Goal: Task Accomplishment & Management: Complete application form

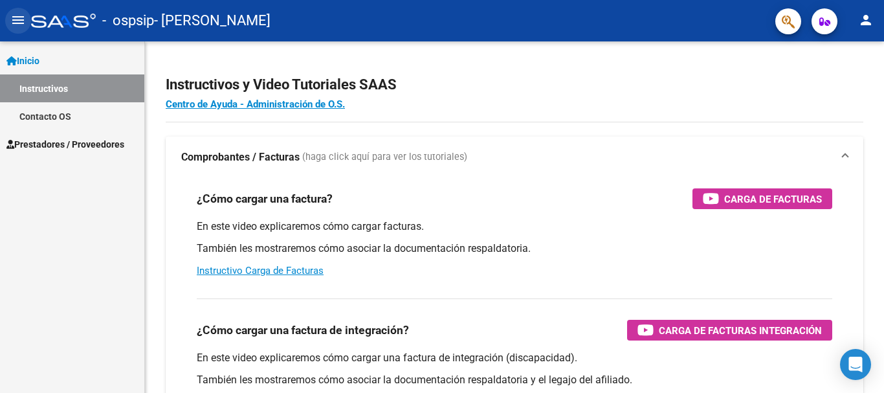
click at [19, 26] on mat-icon "menu" at bounding box center [18, 20] width 16 height 16
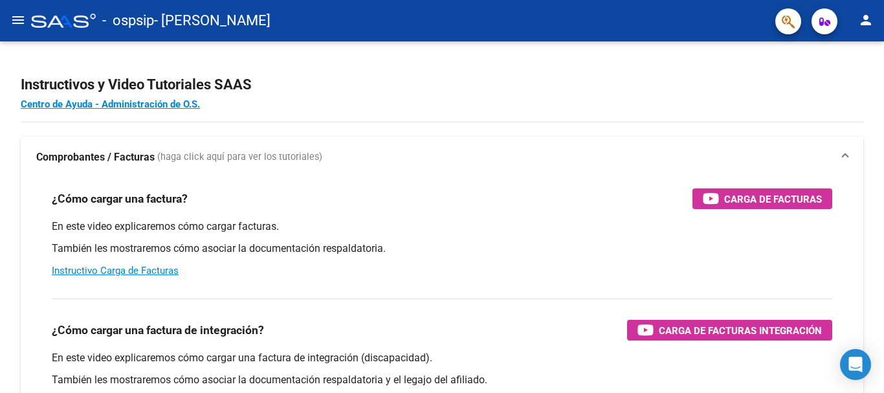
click at [12, 23] on mat-icon "menu" at bounding box center [18, 20] width 16 height 16
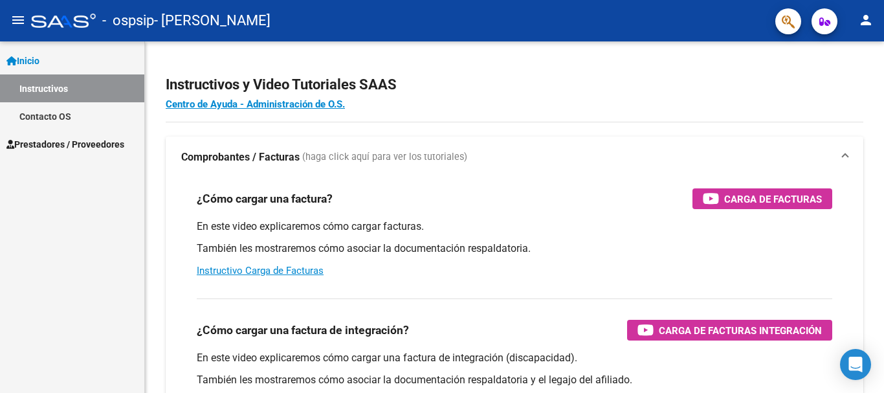
click at [71, 142] on span "Prestadores / Proveedores" at bounding box center [65, 144] width 118 height 14
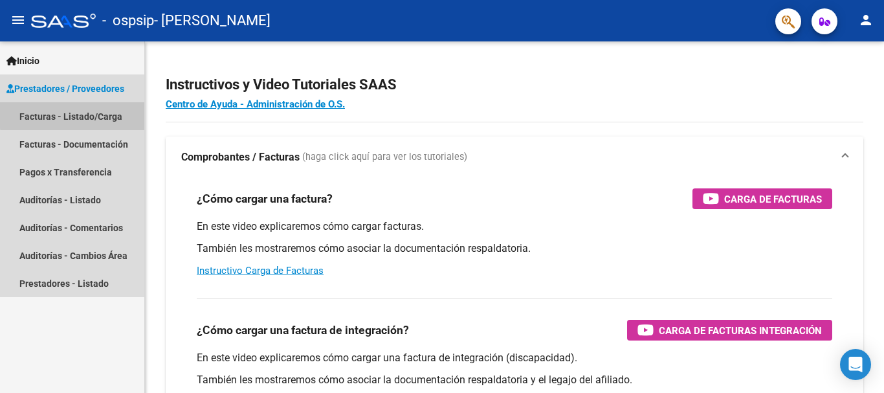
click at [80, 114] on link "Facturas - Listado/Carga" at bounding box center [72, 116] width 144 height 28
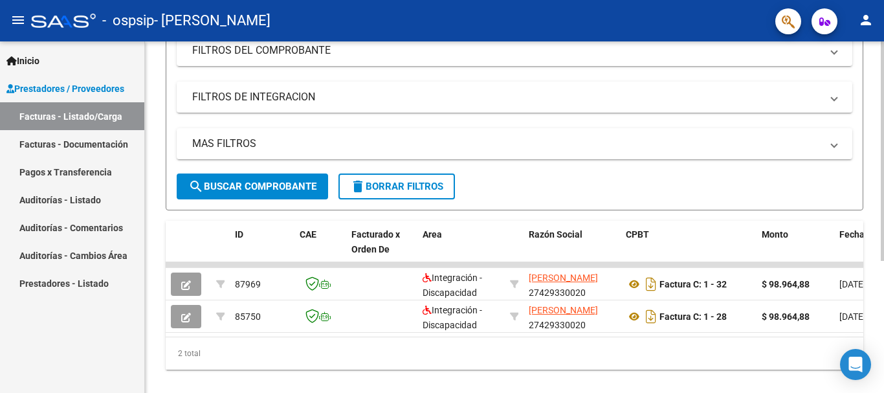
scroll to position [17, 0]
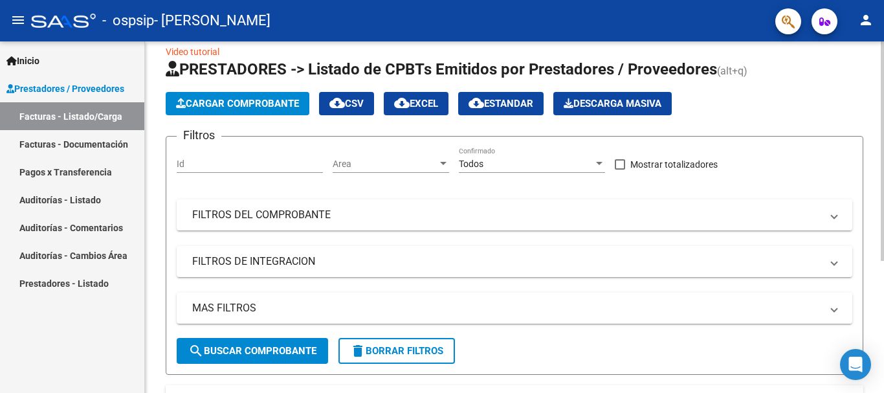
click at [226, 100] on span "Cargar Comprobante" at bounding box center [237, 104] width 123 height 12
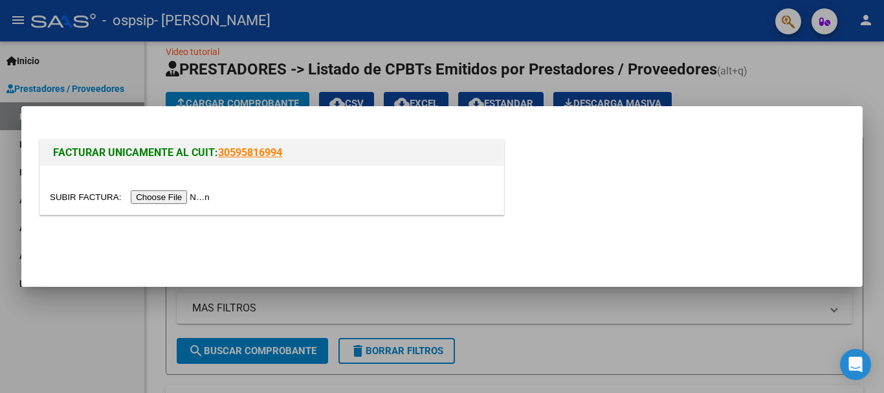
click at [154, 195] on input "file" at bounding box center [132, 197] width 164 height 14
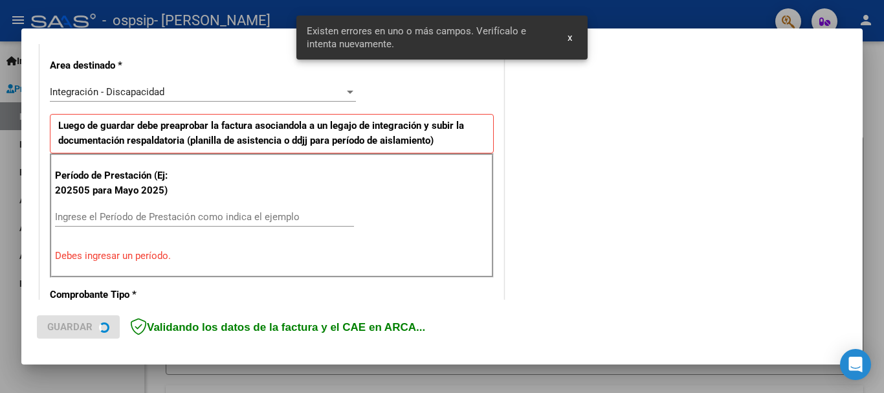
scroll to position [299, 0]
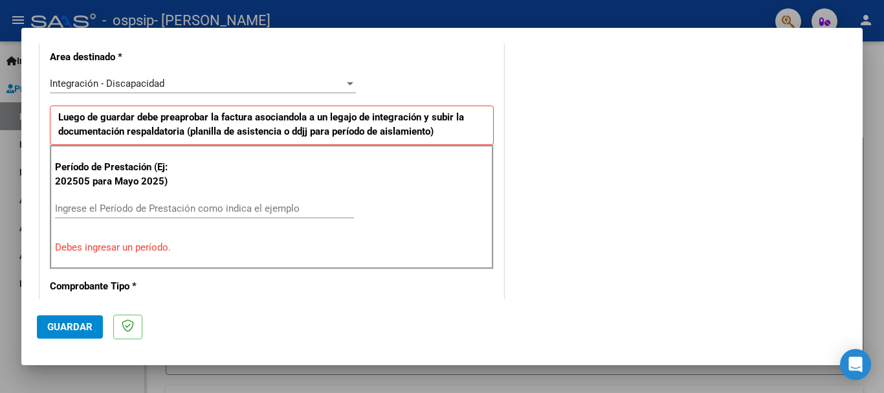
click at [126, 210] on input "Ingrese el Período de Prestación como indica el ejemplo" at bounding box center [204, 208] width 299 height 12
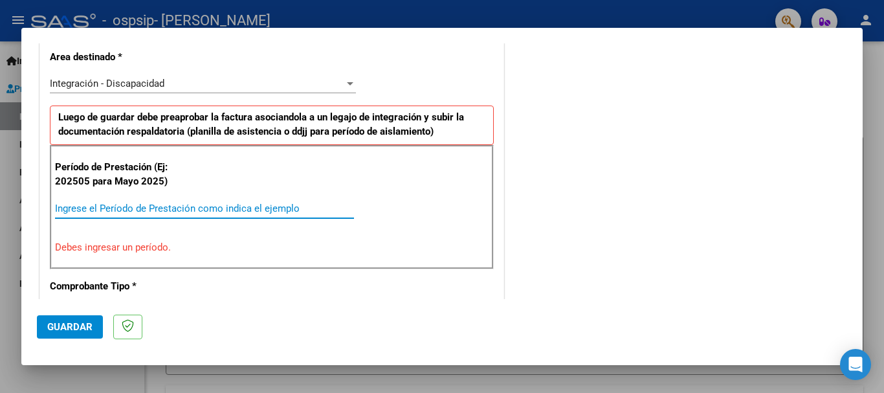
scroll to position [234, 0]
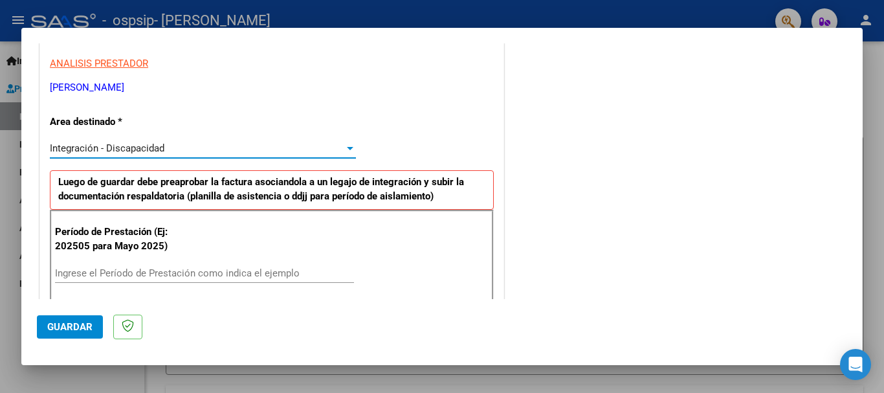
click at [133, 146] on span "Integración - Discapacidad" at bounding box center [107, 148] width 114 height 12
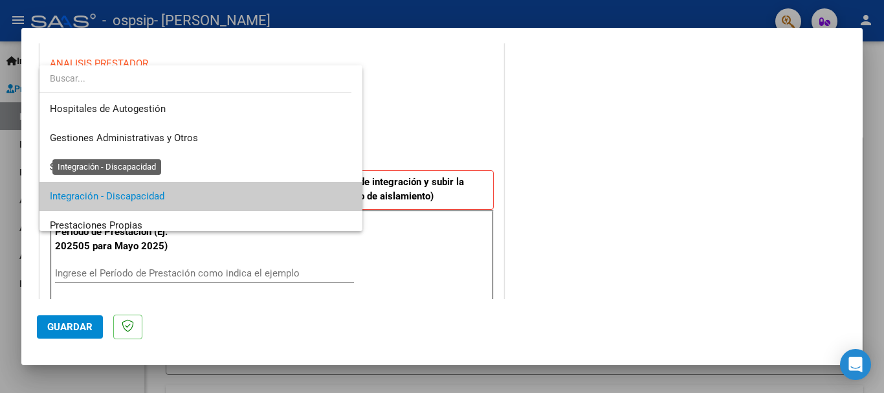
scroll to position [48, 0]
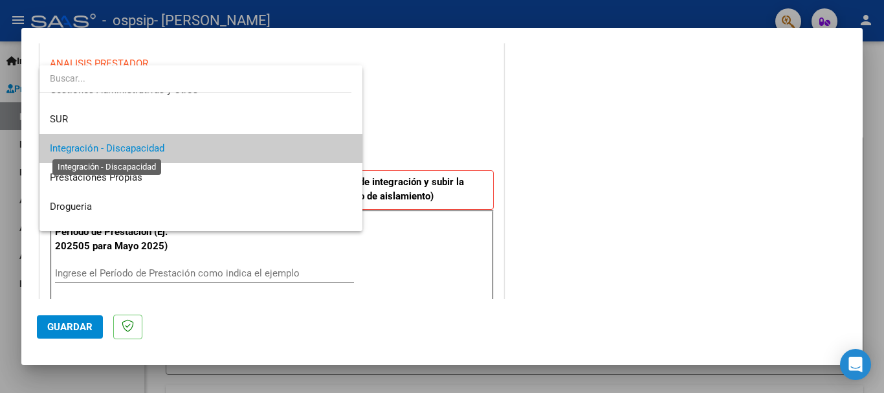
click at [136, 149] on span "Integración - Discapacidad" at bounding box center [107, 148] width 114 height 12
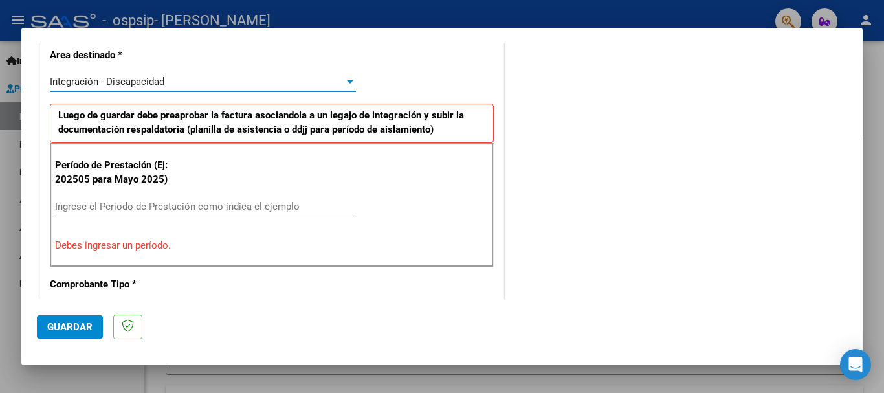
scroll to position [323, 0]
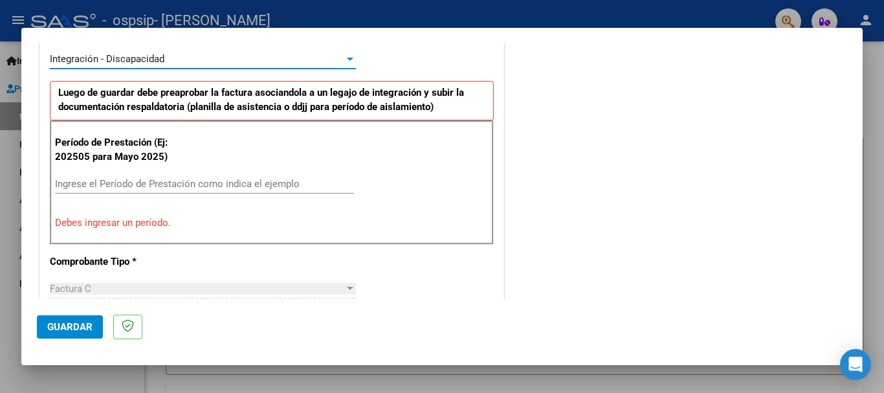
click at [119, 188] on input "Ingrese el Período de Prestación como indica el ejemplo" at bounding box center [204, 184] width 299 height 12
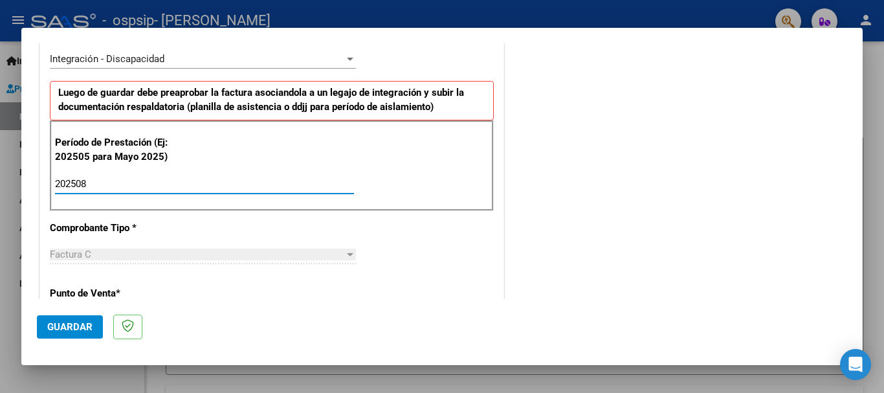
type input "202508"
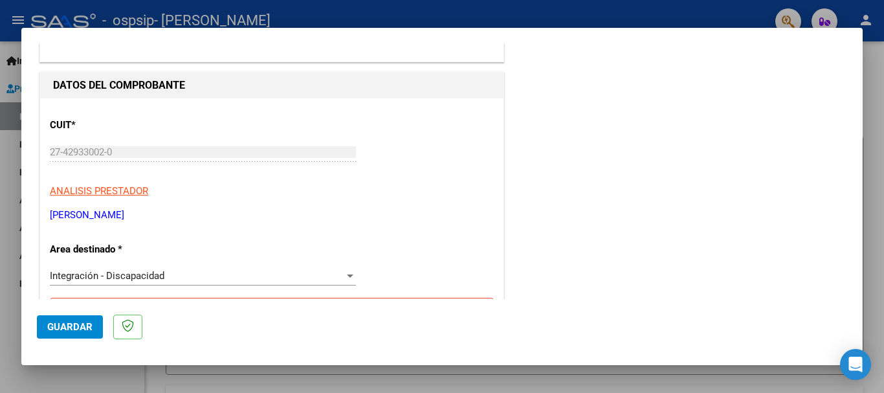
scroll to position [0, 0]
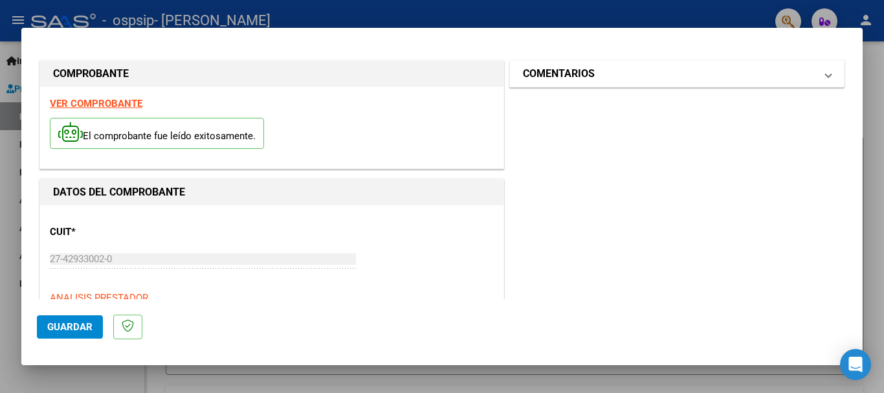
click at [584, 74] on h1 "COMENTARIOS" at bounding box center [559, 74] width 72 height 16
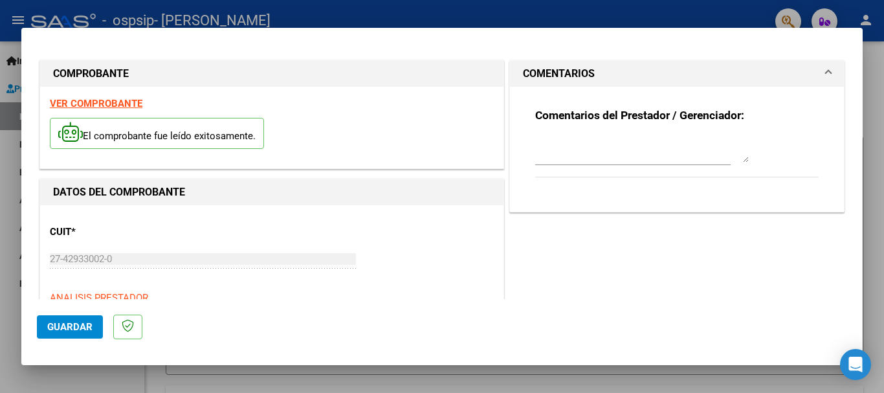
click at [70, 325] on span "Guardar" at bounding box center [69, 327] width 45 height 12
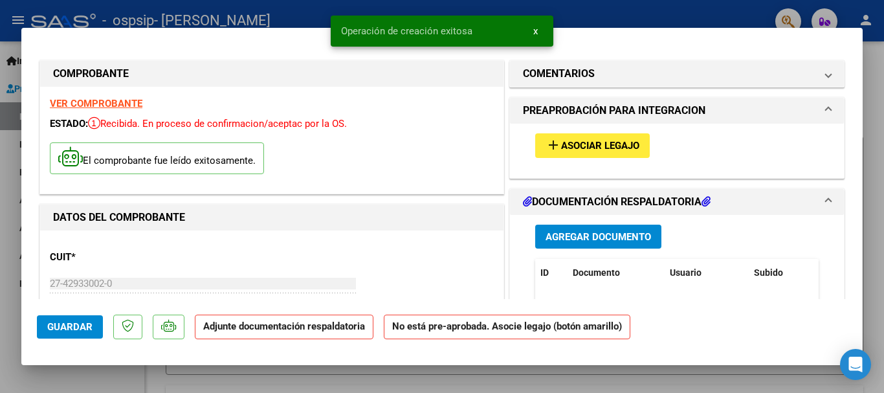
click at [608, 144] on span "Asociar Legajo" at bounding box center [600, 146] width 78 height 12
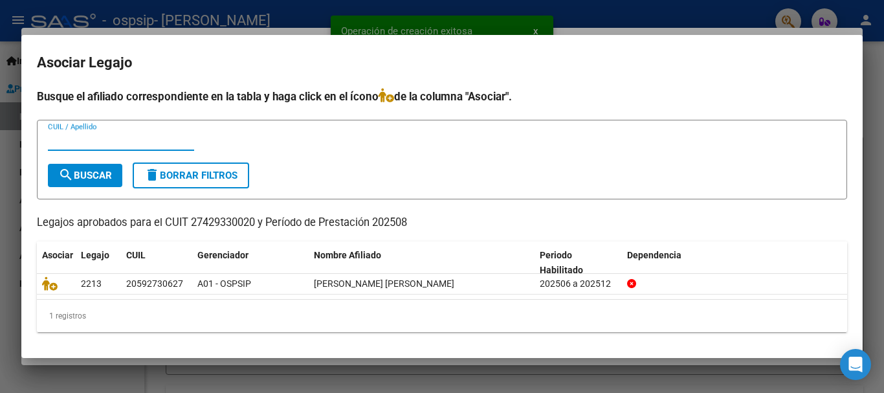
click at [87, 142] on input "CUIL / Apellido" at bounding box center [121, 141] width 146 height 12
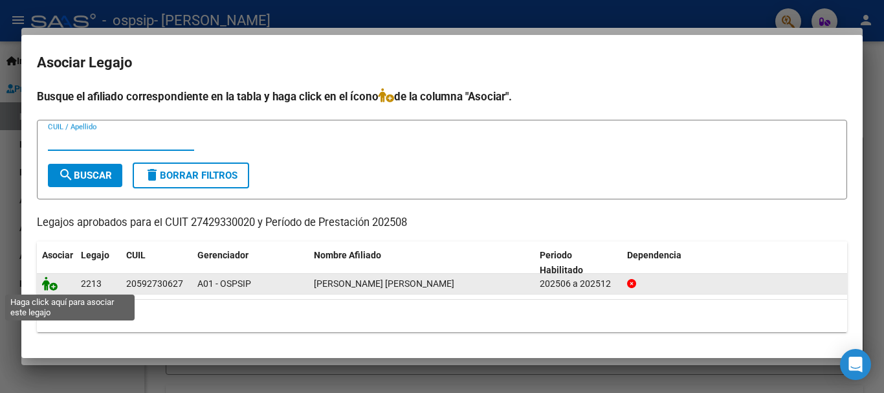
click at [45, 281] on icon at bounding box center [50, 283] width 16 height 14
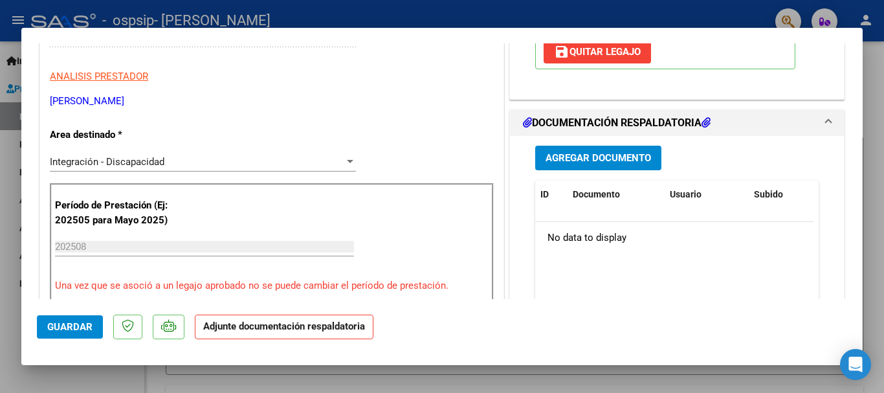
scroll to position [259, 0]
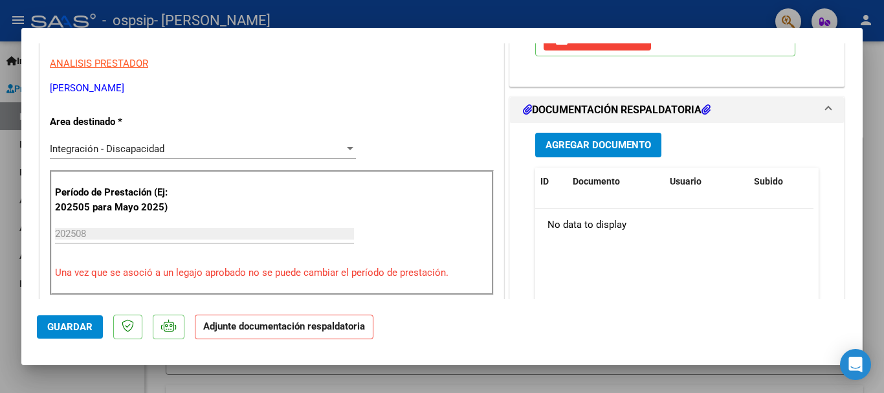
click at [579, 147] on span "Agregar Documento" at bounding box center [597, 146] width 105 height 12
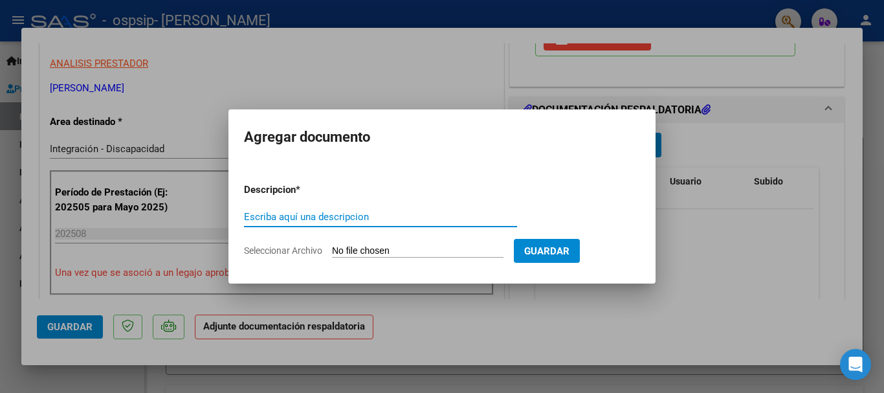
click at [554, 250] on span "Guardar" at bounding box center [546, 251] width 45 height 12
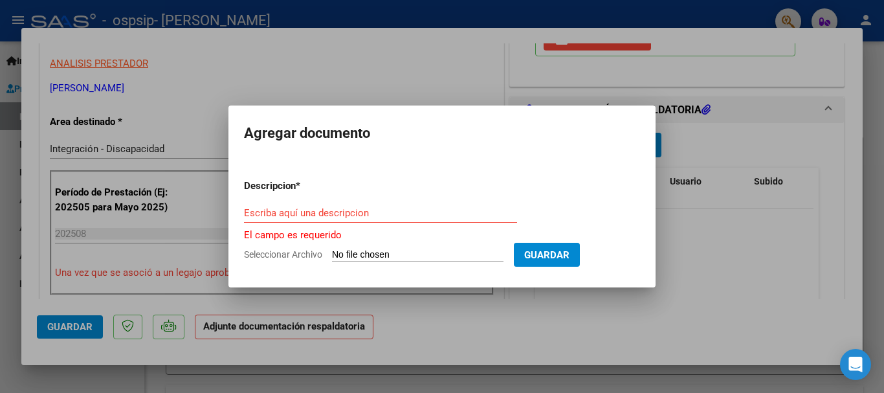
drag, startPoint x: 554, startPoint y: 250, endPoint x: 538, endPoint y: 221, distance: 33.3
click at [538, 221] on form "Descripcion * Escriba aquí una descripcion El campo es requerido Seleccionar Ar…" at bounding box center [442, 220] width 396 height 103
click at [311, 221] on div "Escriba aquí una descripcion" at bounding box center [380, 212] width 273 height 19
click at [300, 203] on div "Escriba aquí una descripcion" at bounding box center [380, 212] width 273 height 19
click at [309, 253] on span "Seleccionar Archivo" at bounding box center [283, 254] width 78 height 10
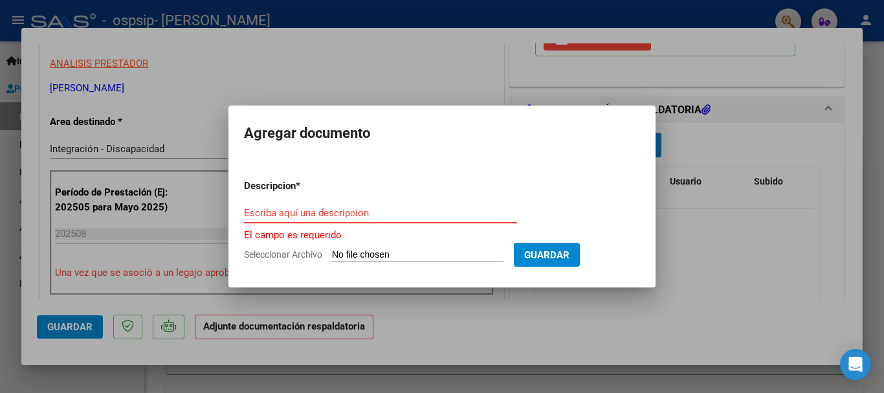
click at [332, 253] on input "Seleccionar Archivo" at bounding box center [417, 255] width 171 height 12
type input "C:\fakepath\[PERSON_NAME] Planilla [DATE].pdf"
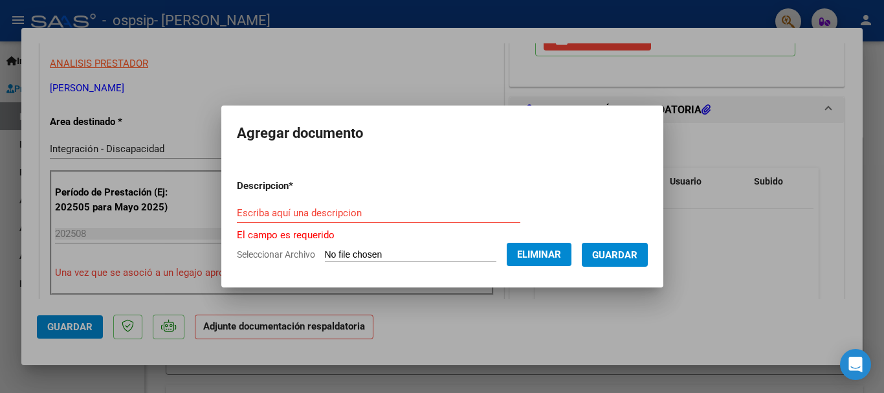
click at [360, 211] on input "Escriba aquí una descripcion" at bounding box center [378, 213] width 283 height 12
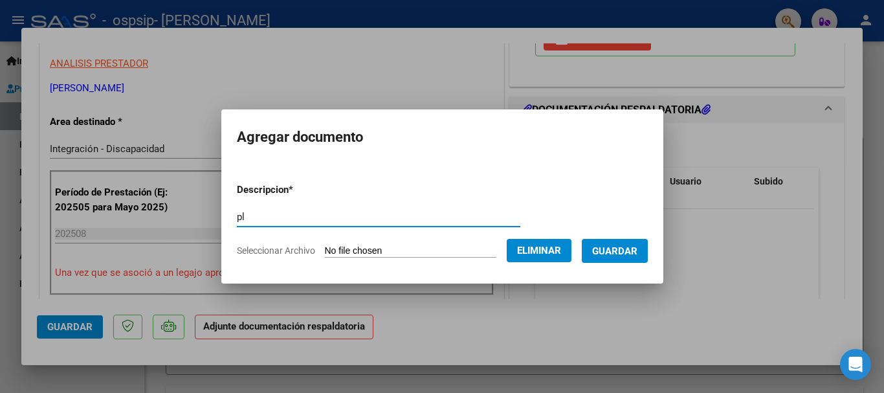
type input "p"
type input "Planilla de Asistencia - [GEOGRAPHIC_DATA] [GEOGRAPHIC_DATA][PERSON_NAME][DATE]"
click at [626, 250] on span "Guardar" at bounding box center [614, 251] width 45 height 12
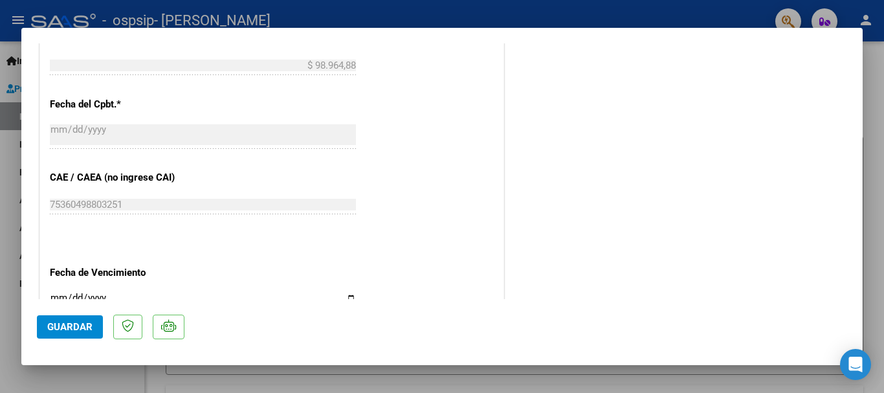
scroll to position [902, 0]
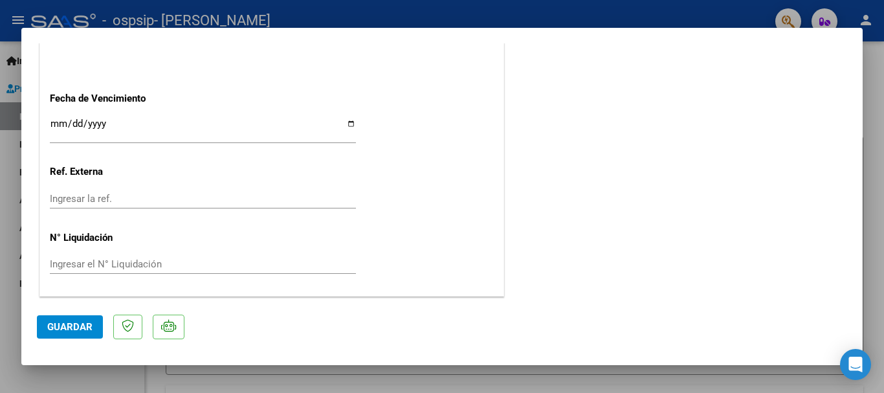
click at [67, 339] on mat-dialog-actions "Guardar" at bounding box center [442, 324] width 810 height 51
click at [68, 330] on span "Guardar" at bounding box center [69, 327] width 45 height 12
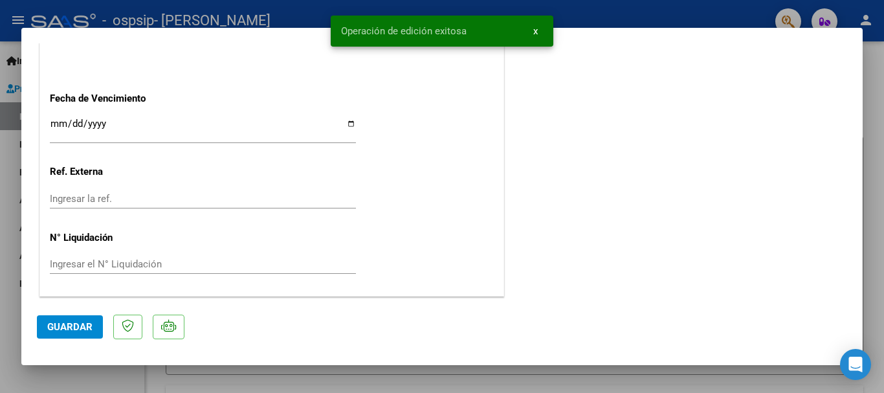
click at [674, 6] on div at bounding box center [442, 196] width 884 height 393
type input "$ 0,00"
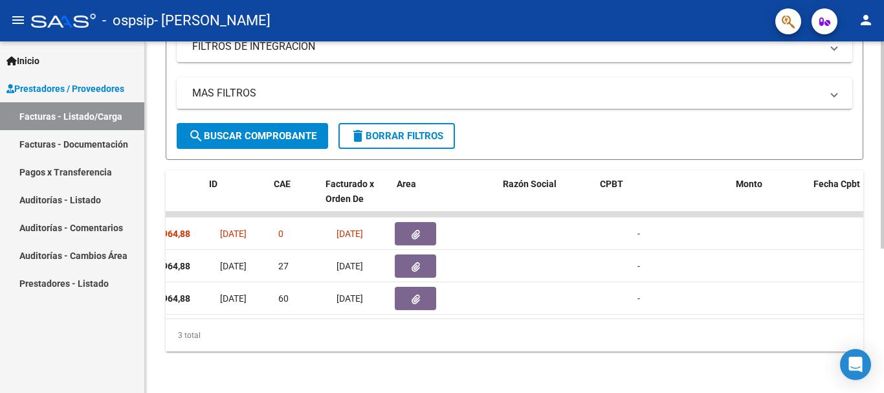
scroll to position [0, 0]
